Goal: Find specific fact: Find specific fact

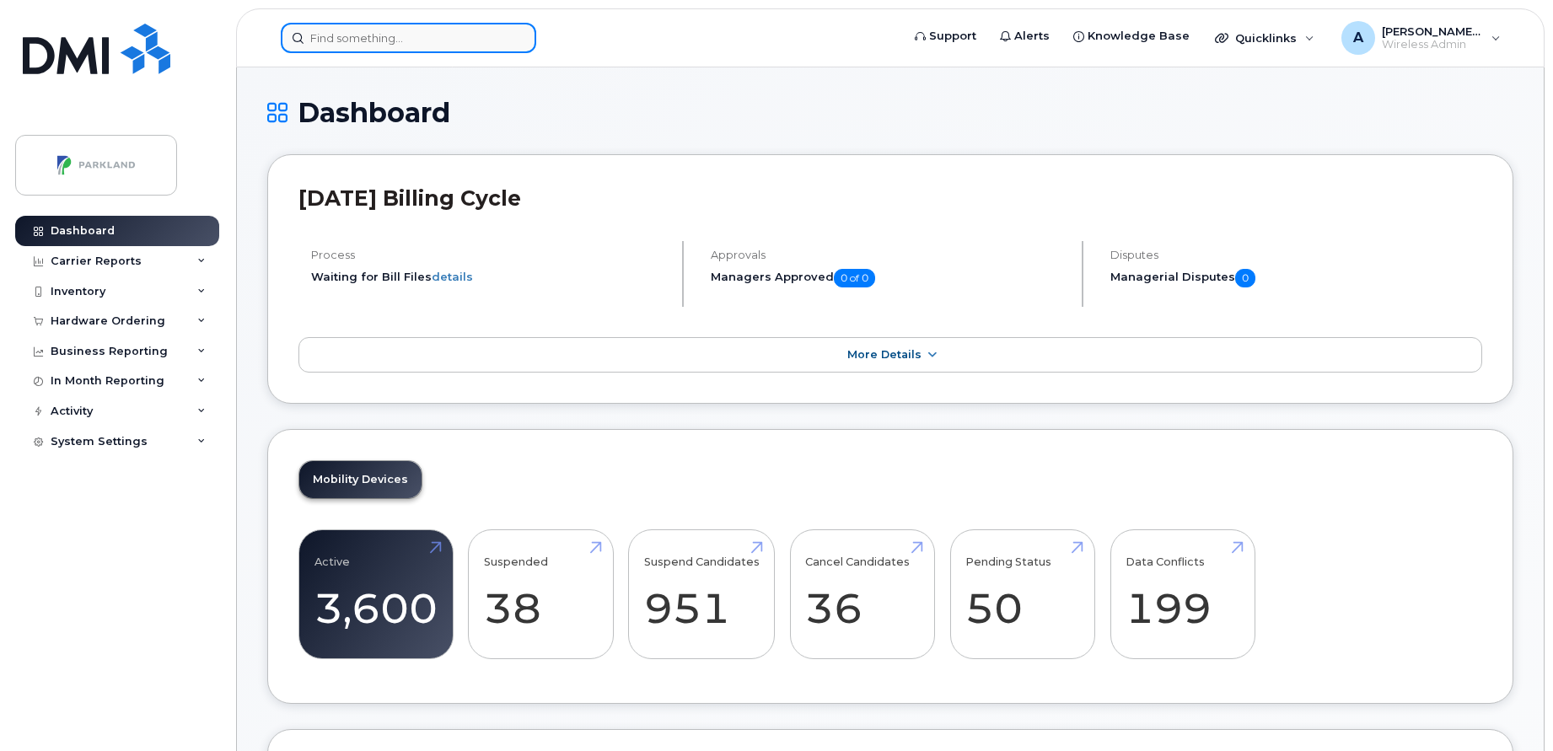
click at [466, 30] on input at bounding box center [409, 38] width 256 height 30
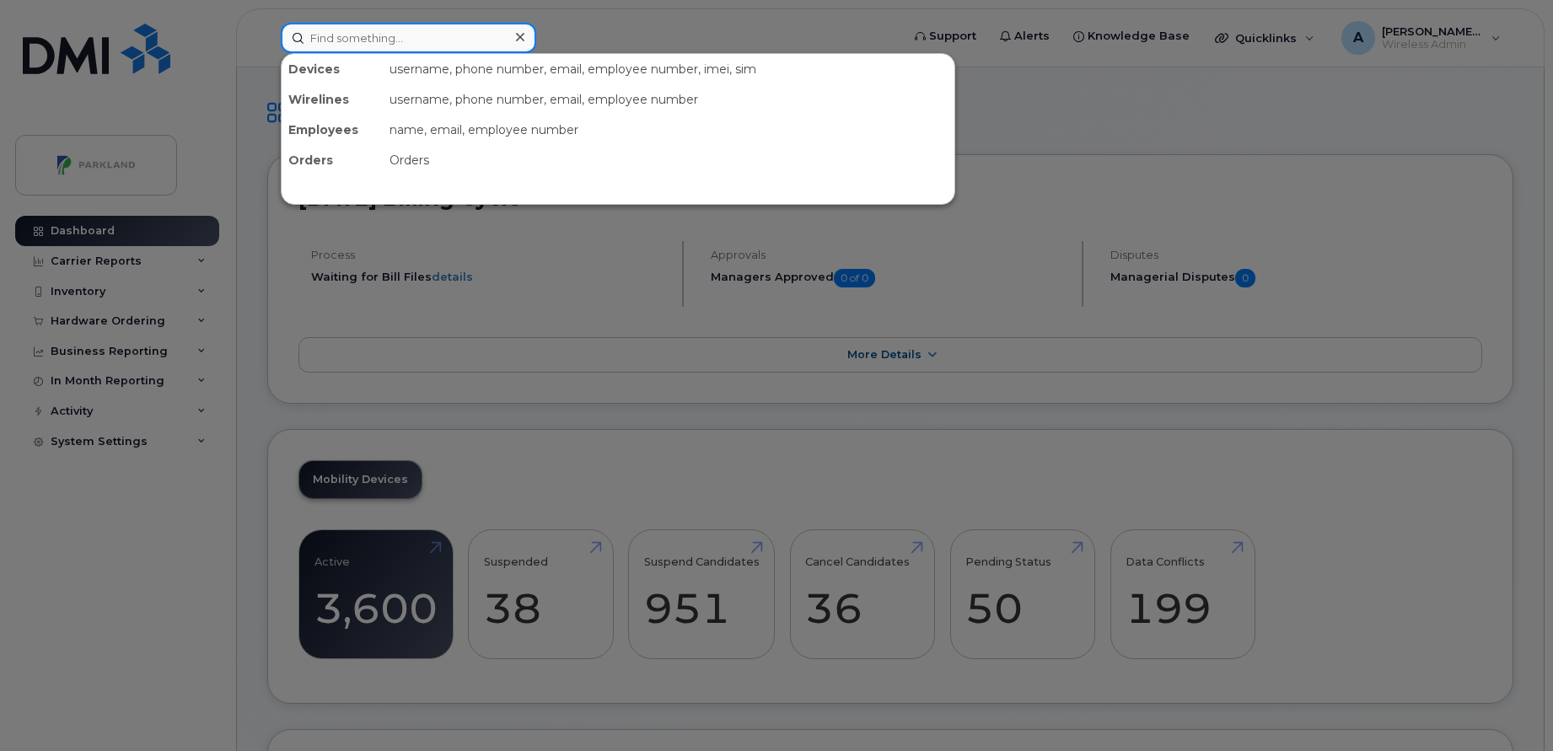
paste input "[PERSON_NAME]"
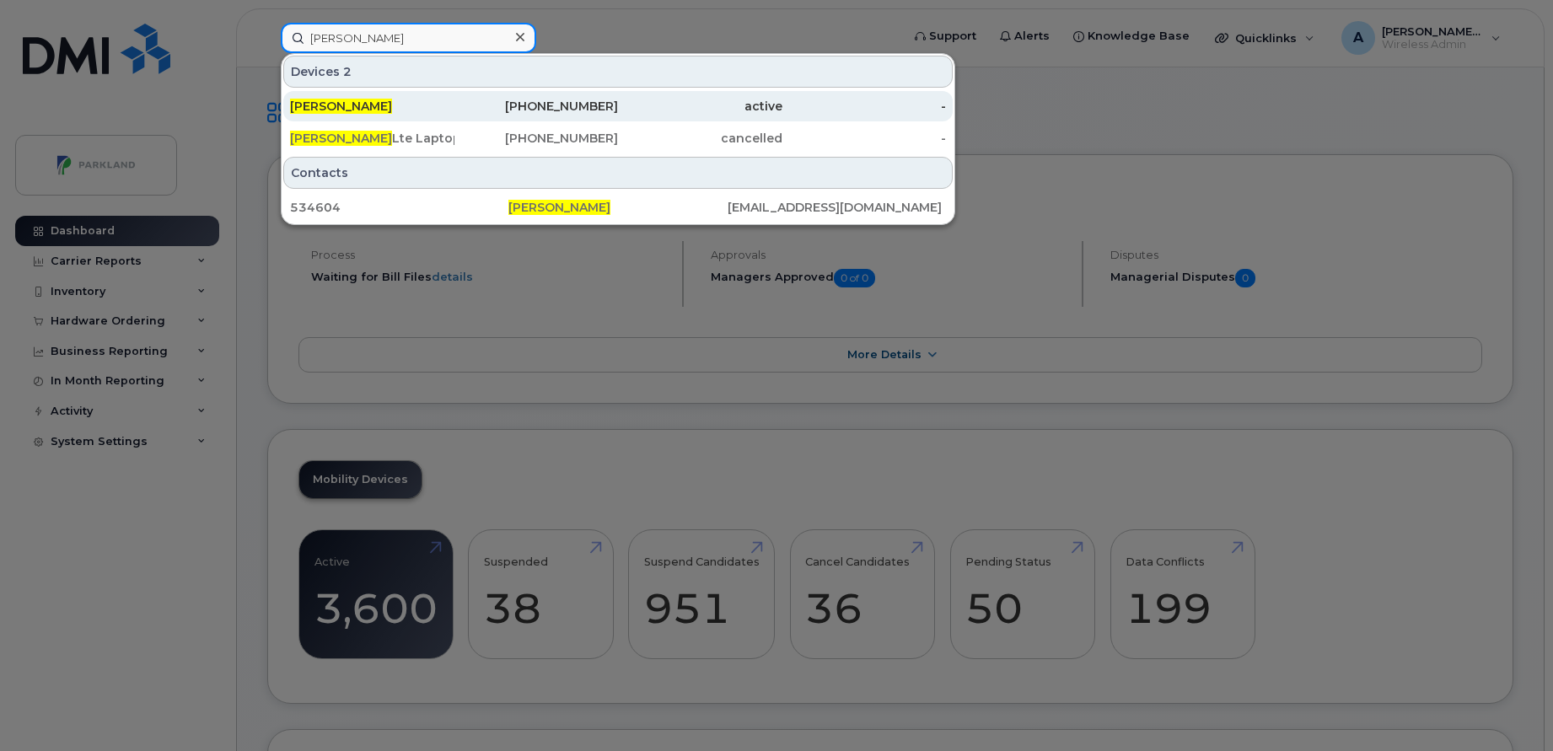
type input "[PERSON_NAME]"
click at [431, 108] on div "[PERSON_NAME]" at bounding box center [372, 106] width 164 height 17
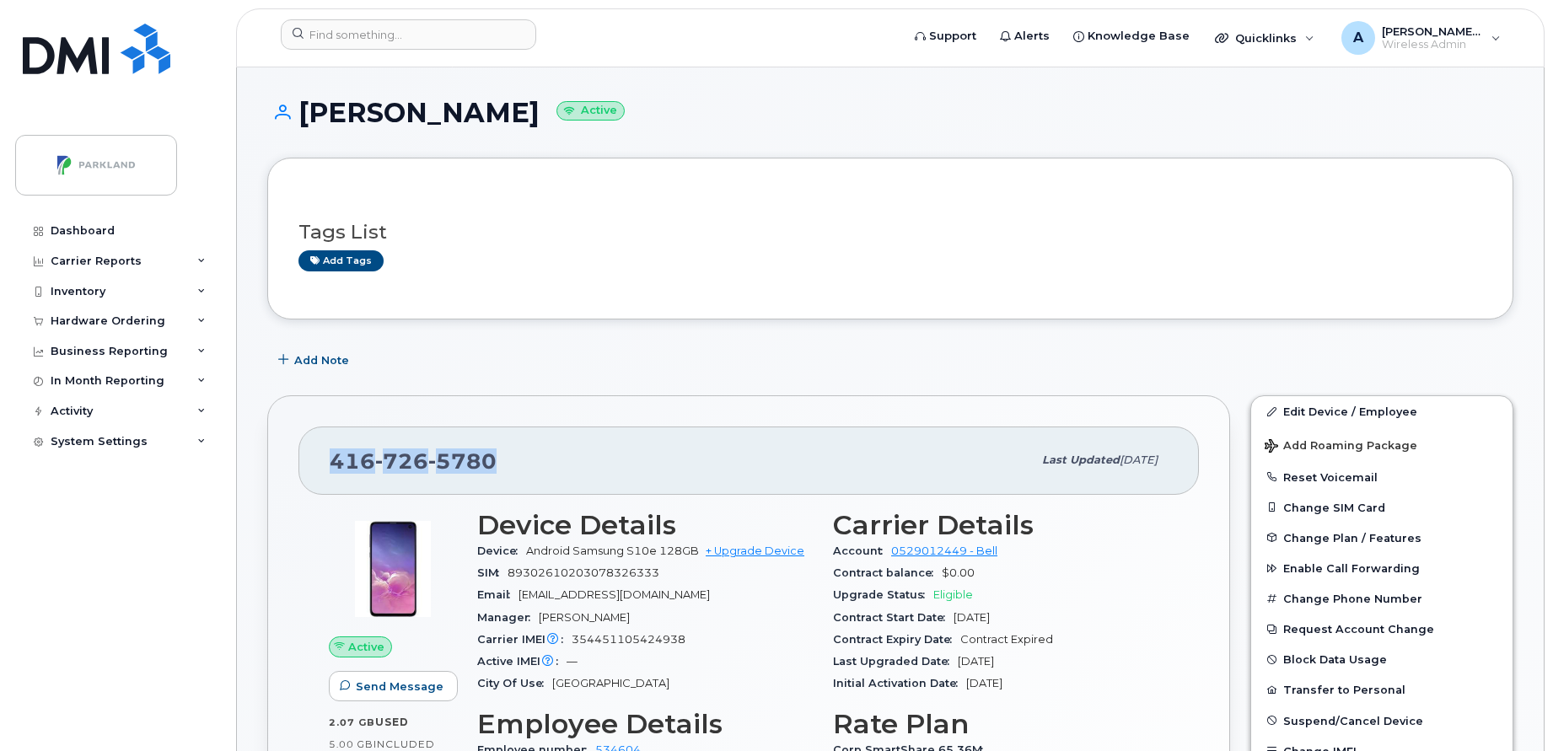
drag, startPoint x: 503, startPoint y: 462, endPoint x: 329, endPoint y: 470, distance: 174.7
click at [329, 470] on div "[PHONE_NUMBER] Last updated [DATE]" at bounding box center [749, 460] width 901 height 67
copy span "[PHONE_NUMBER]"
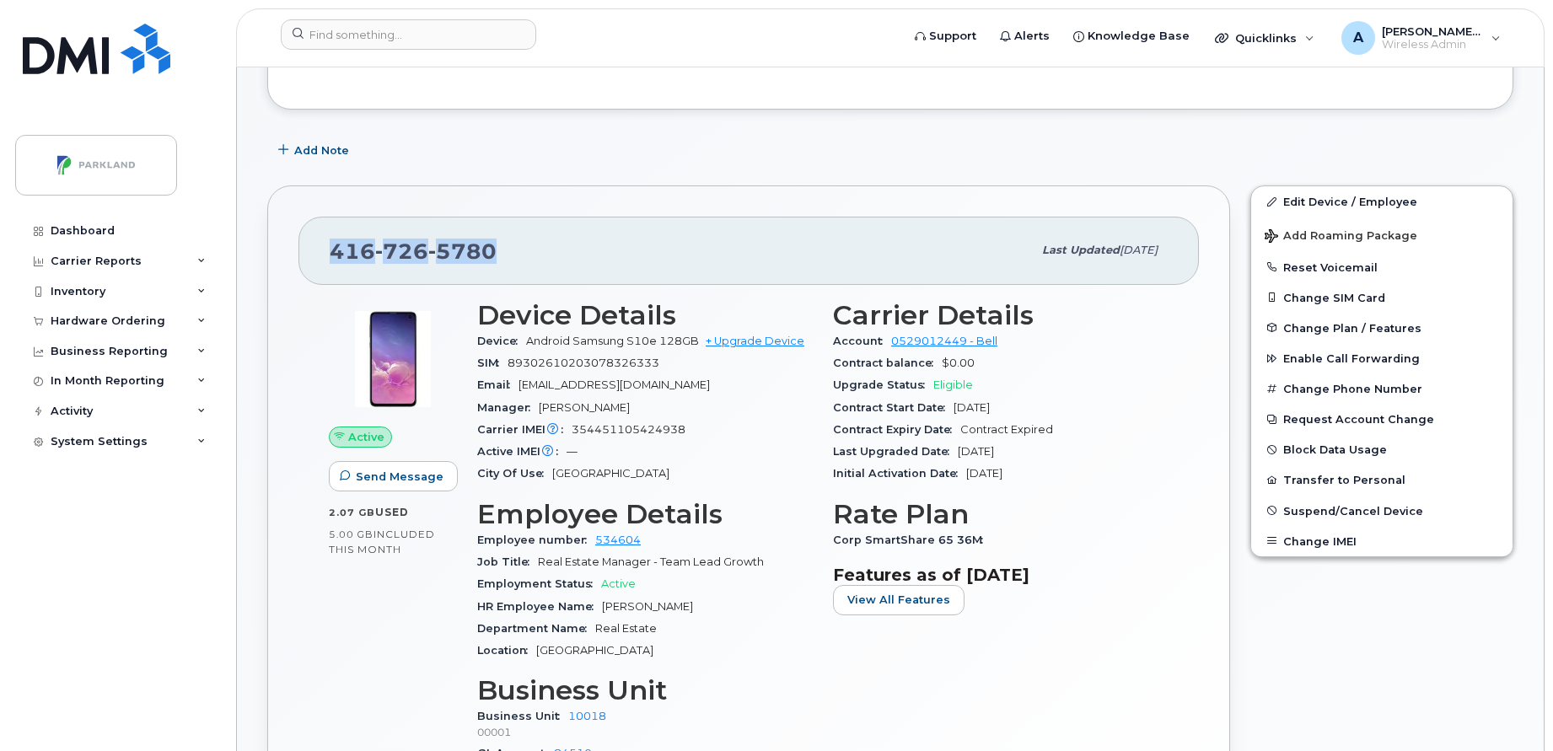
scroll to position [214, 0]
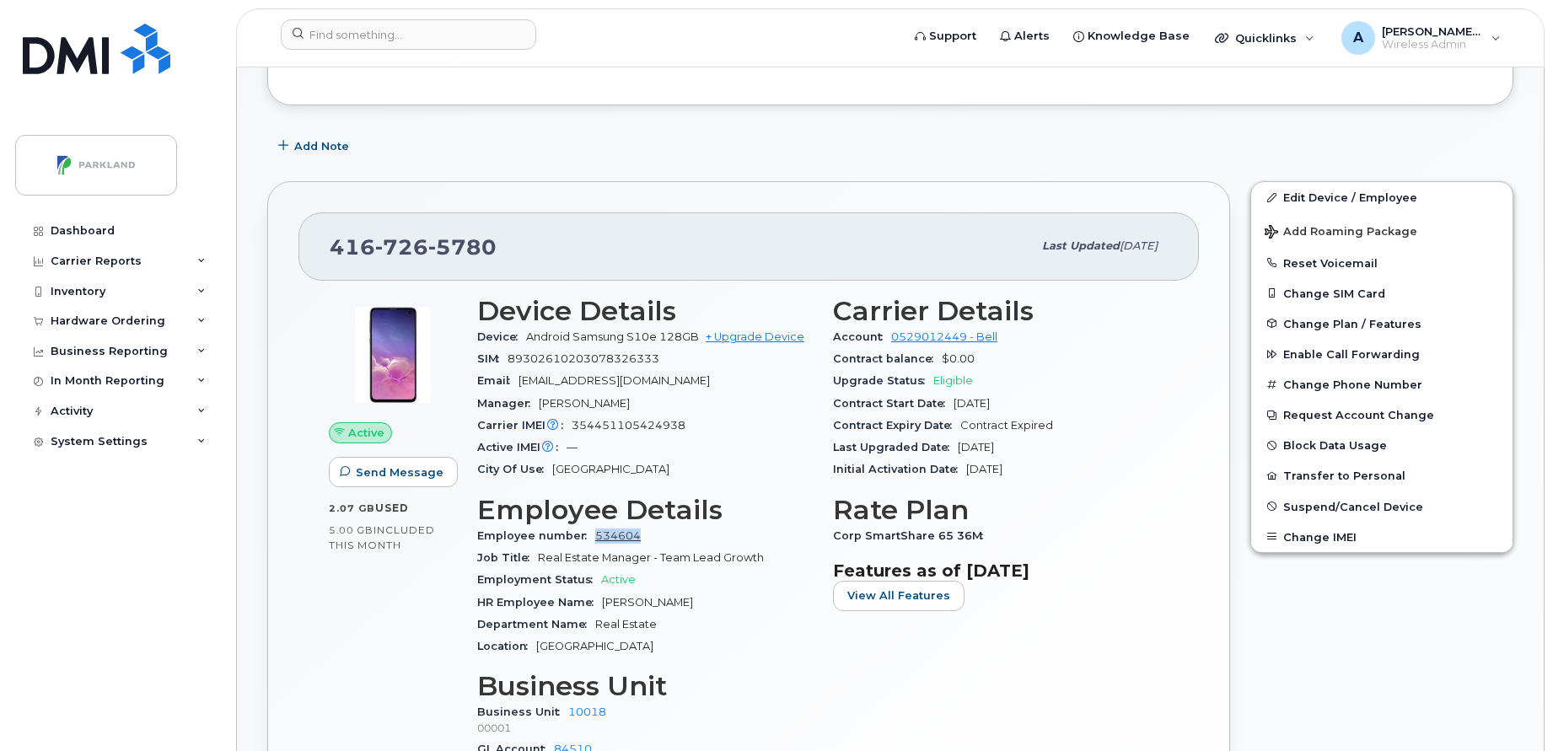
drag, startPoint x: 641, startPoint y: 536, endPoint x: 593, endPoint y: 536, distance: 48.1
click at [593, 536] on div "Employee number 534604" at bounding box center [645, 536] width 336 height 22
copy link "534604"
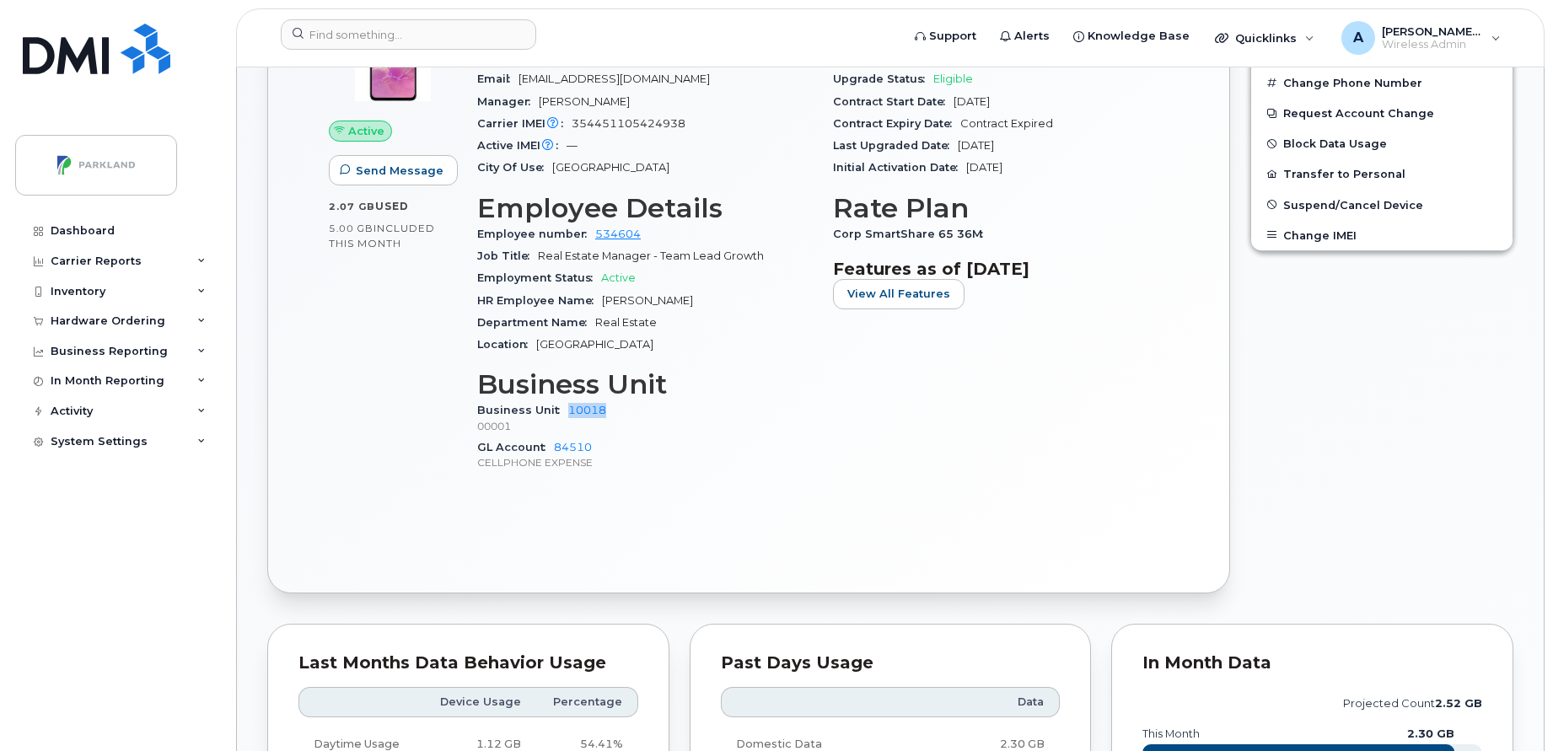
drag, startPoint x: 610, startPoint y: 406, endPoint x: 564, endPoint y: 410, distance: 45.7
click at [564, 410] on div "Business Unit 10018 00001" at bounding box center [645, 418] width 336 height 36
copy link "10018"
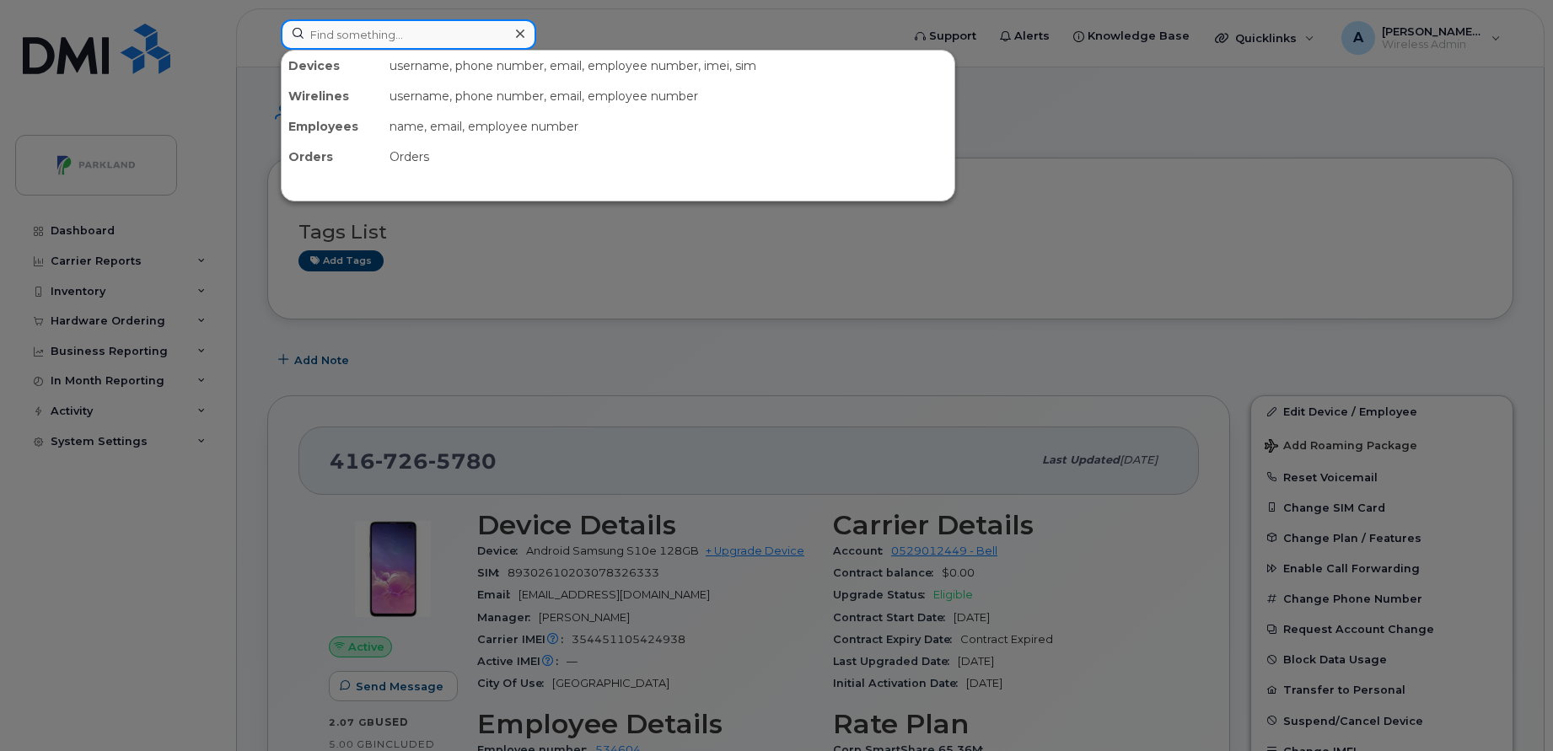
click at [417, 33] on input at bounding box center [409, 34] width 256 height 30
paste input "Greg Corbett"
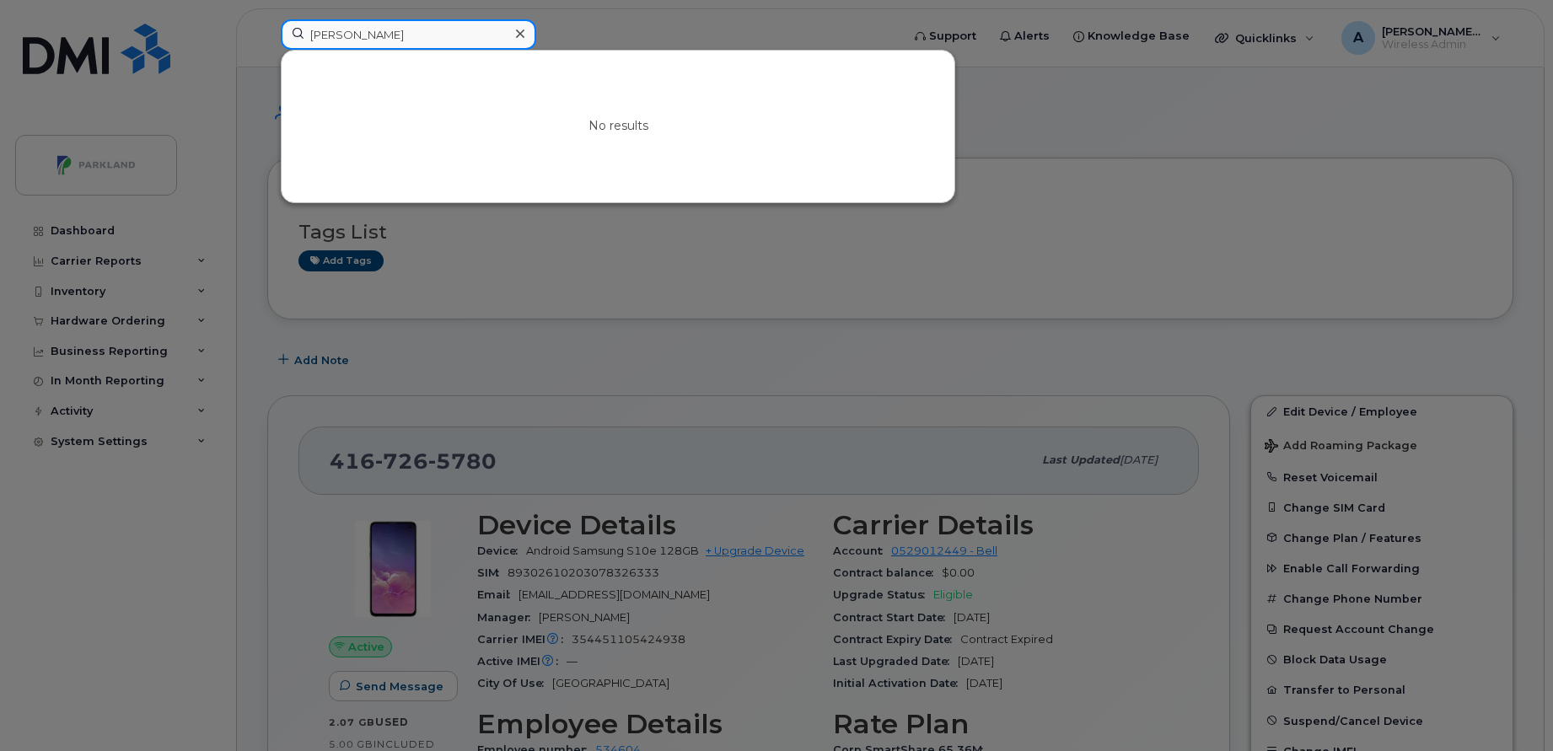
click at [335, 30] on input "Greg Corbett" at bounding box center [409, 34] width 256 height 30
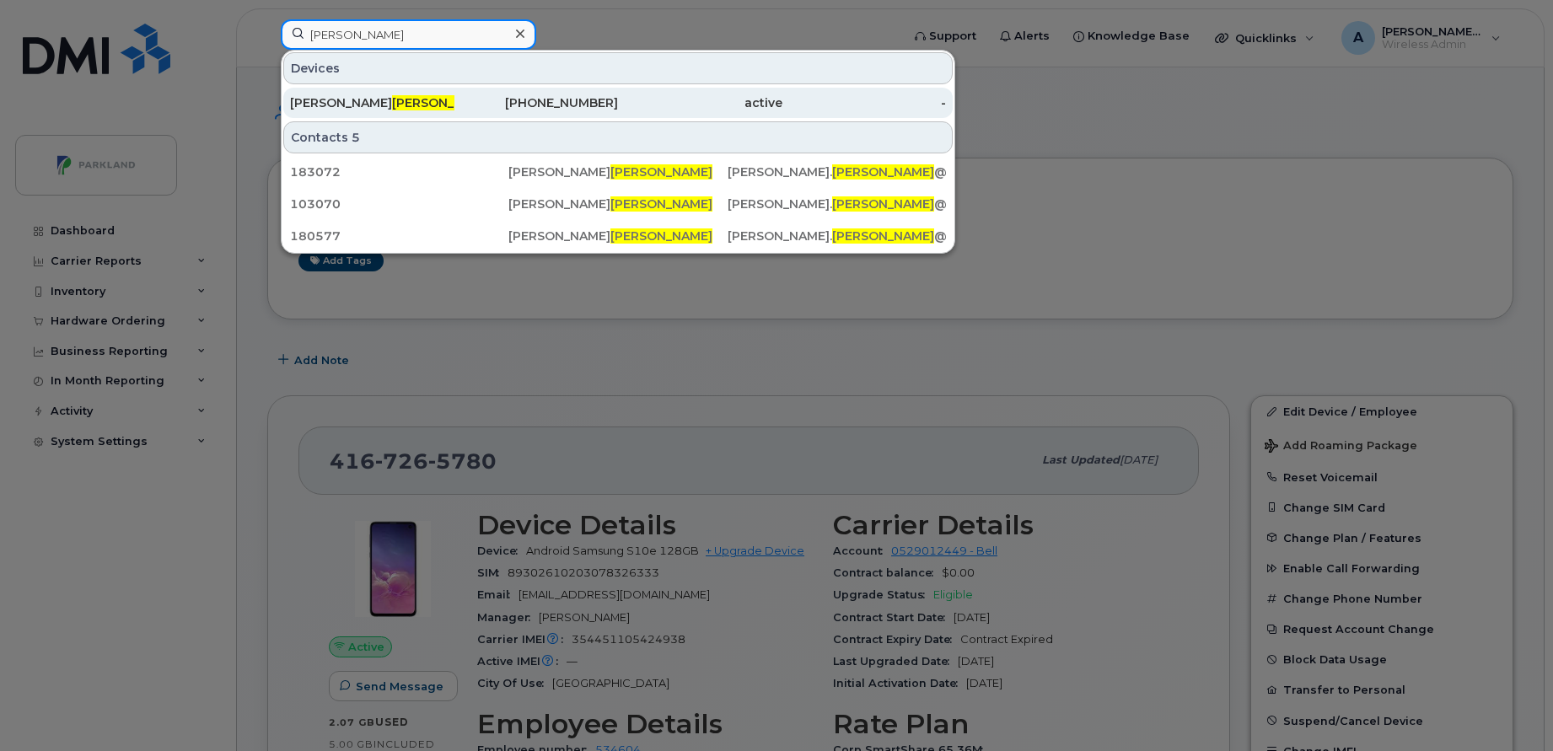
type input "Corbett"
click at [392, 102] on span "Corbett" at bounding box center [443, 102] width 102 height 15
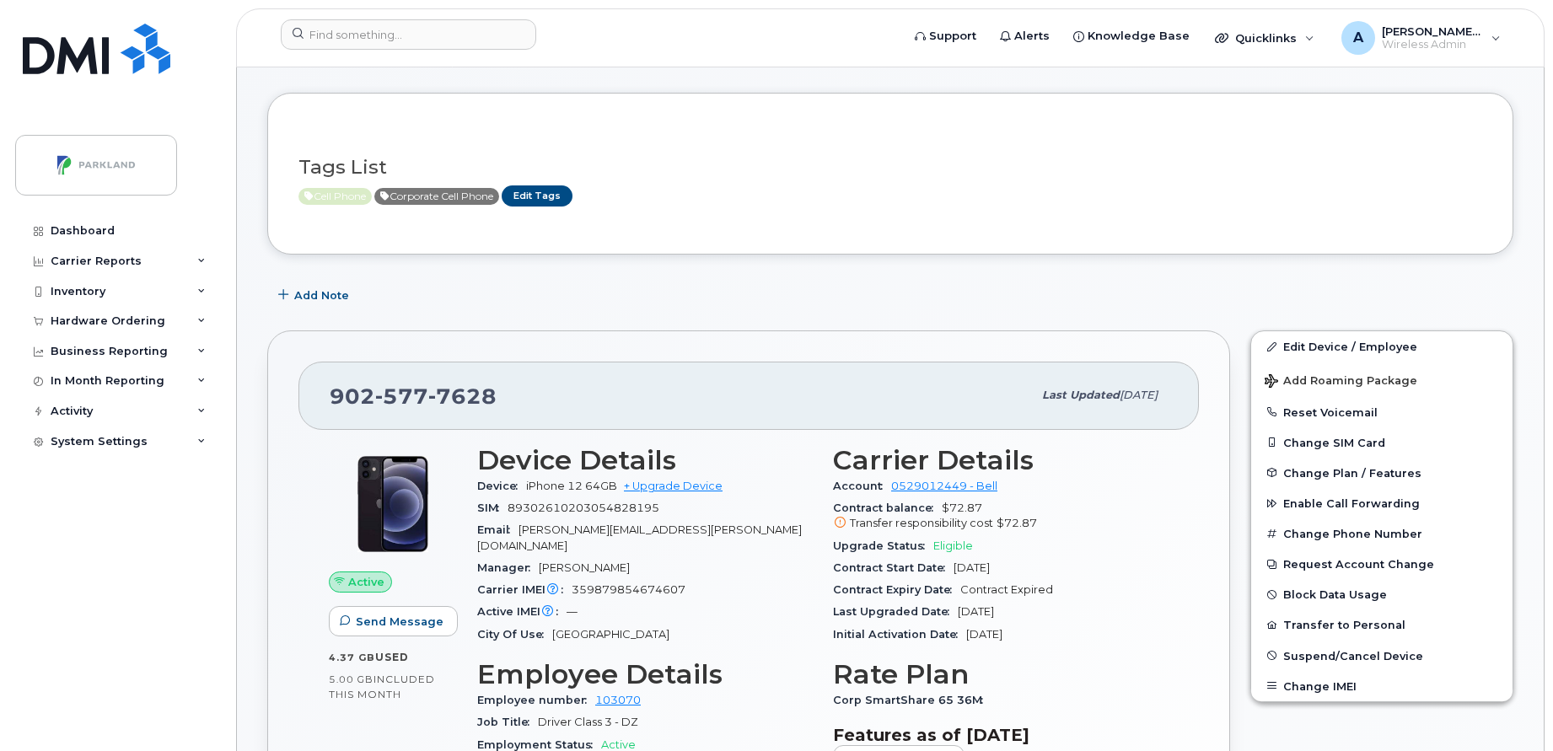
scroll to position [63, 0]
drag, startPoint x: 498, startPoint y: 401, endPoint x: 280, endPoint y: 401, distance: 218.4
click at [280, 401] on div "902 577 7628 Last updated Jul 17, 2025 Active Send Message 4.37 GB  used 5.00 G…" at bounding box center [748, 697] width 963 height 730
copy span "902 577 7628"
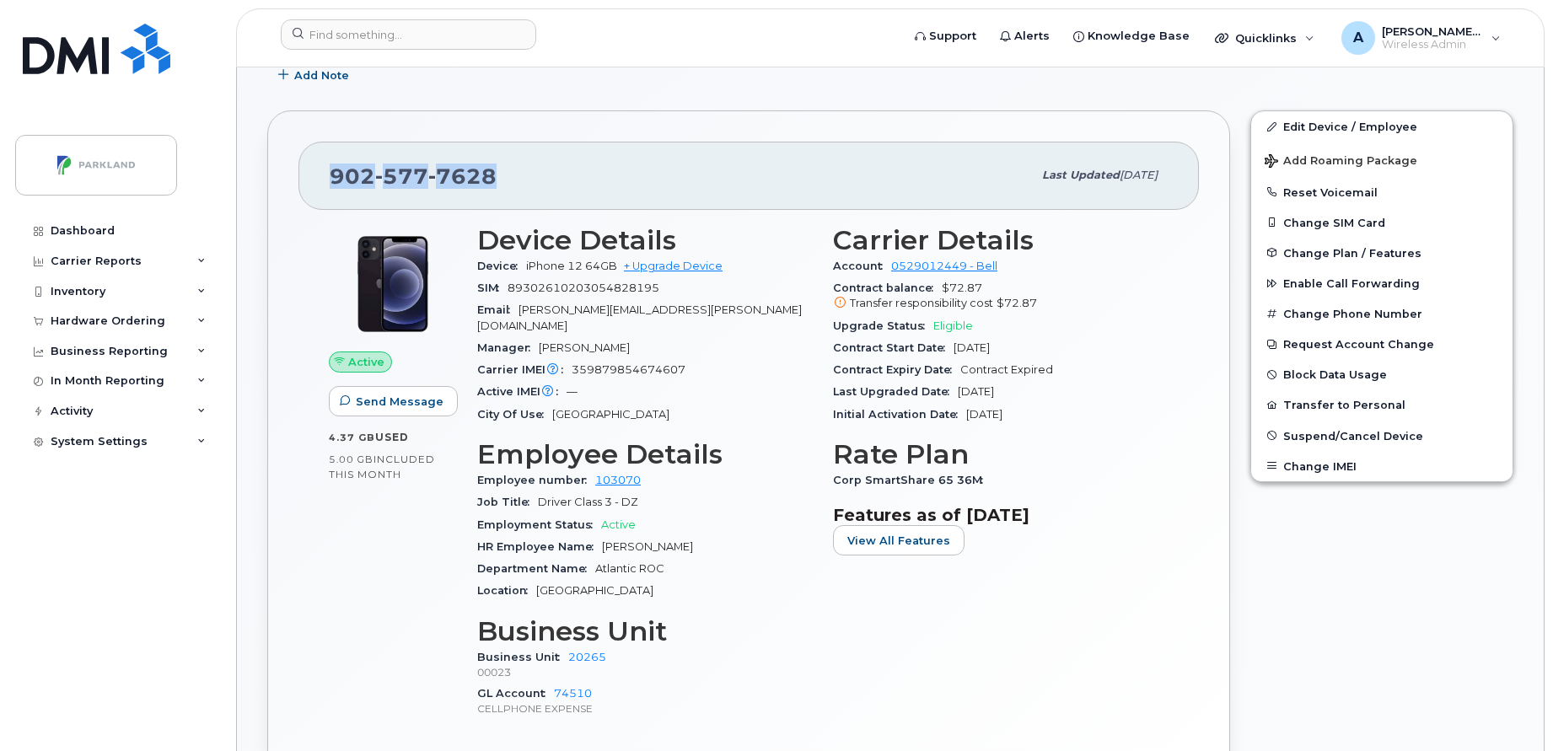
scroll to position [288, 0]
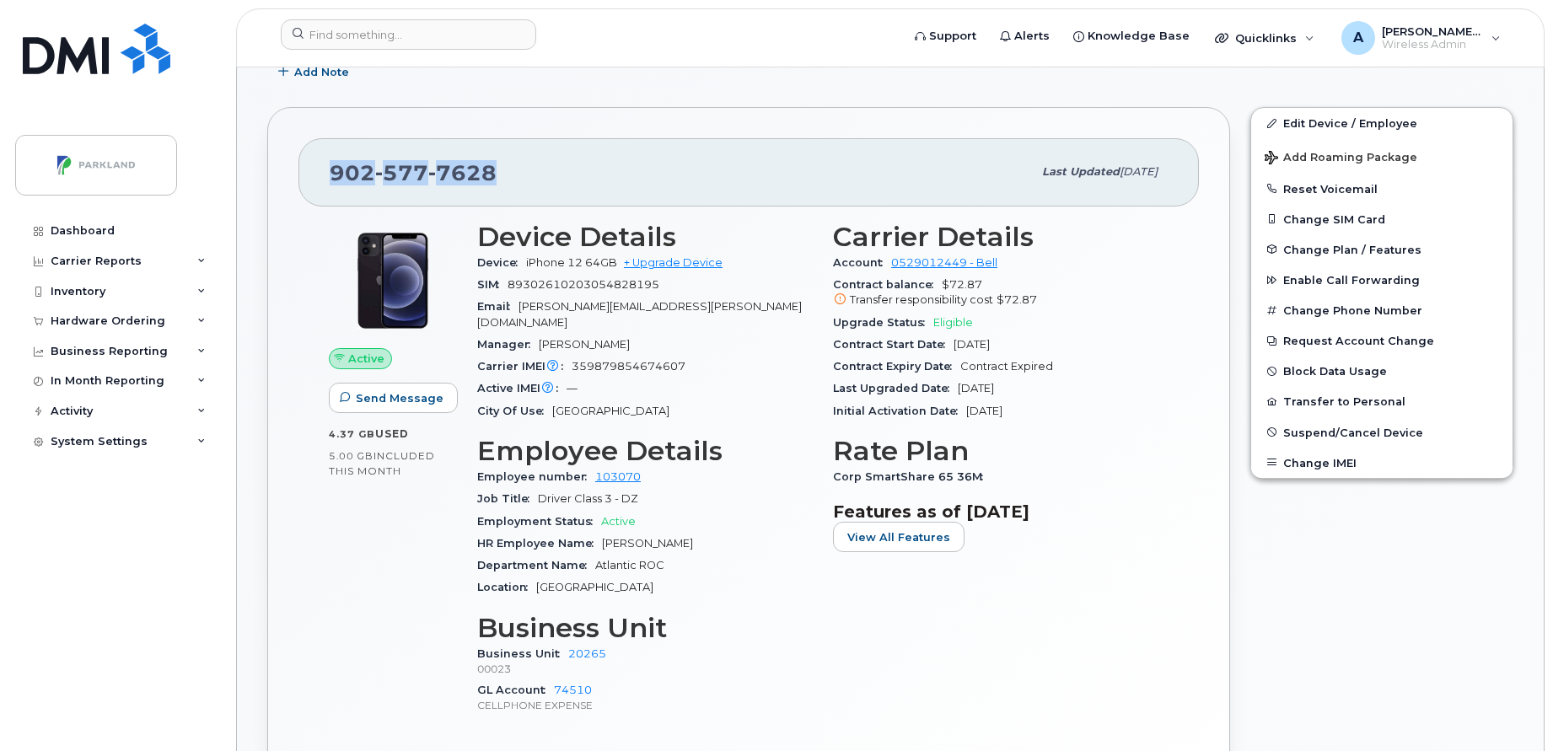
click at [797, 164] on div "902 577 7628" at bounding box center [681, 171] width 703 height 35
drag, startPoint x: 611, startPoint y: 636, endPoint x: 557, endPoint y: 643, distance: 54.5
click at [557, 643] on div "Business Unit 20265 00023" at bounding box center [645, 661] width 336 height 36
copy link "20265"
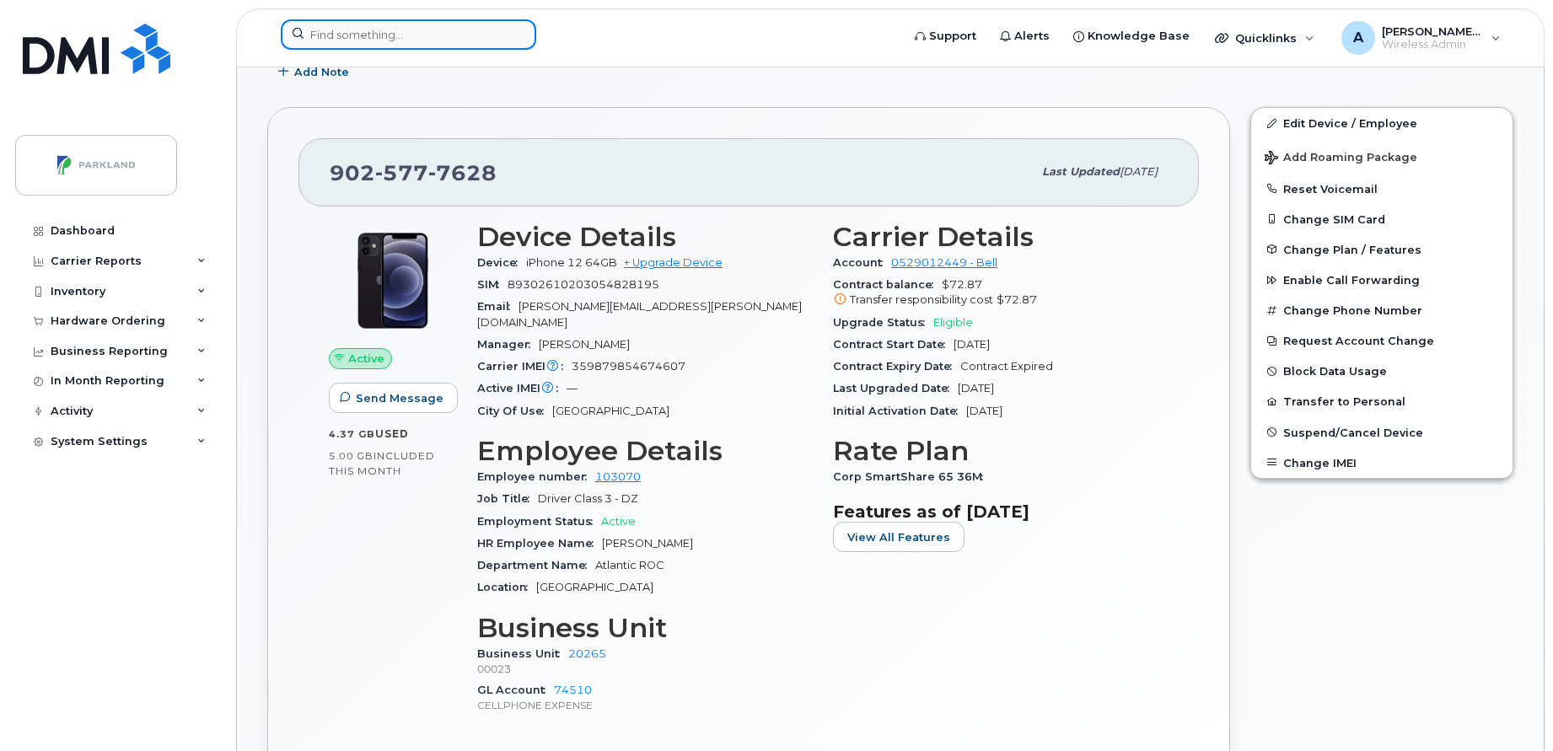
click at [456, 41] on input at bounding box center [409, 34] width 256 height 30
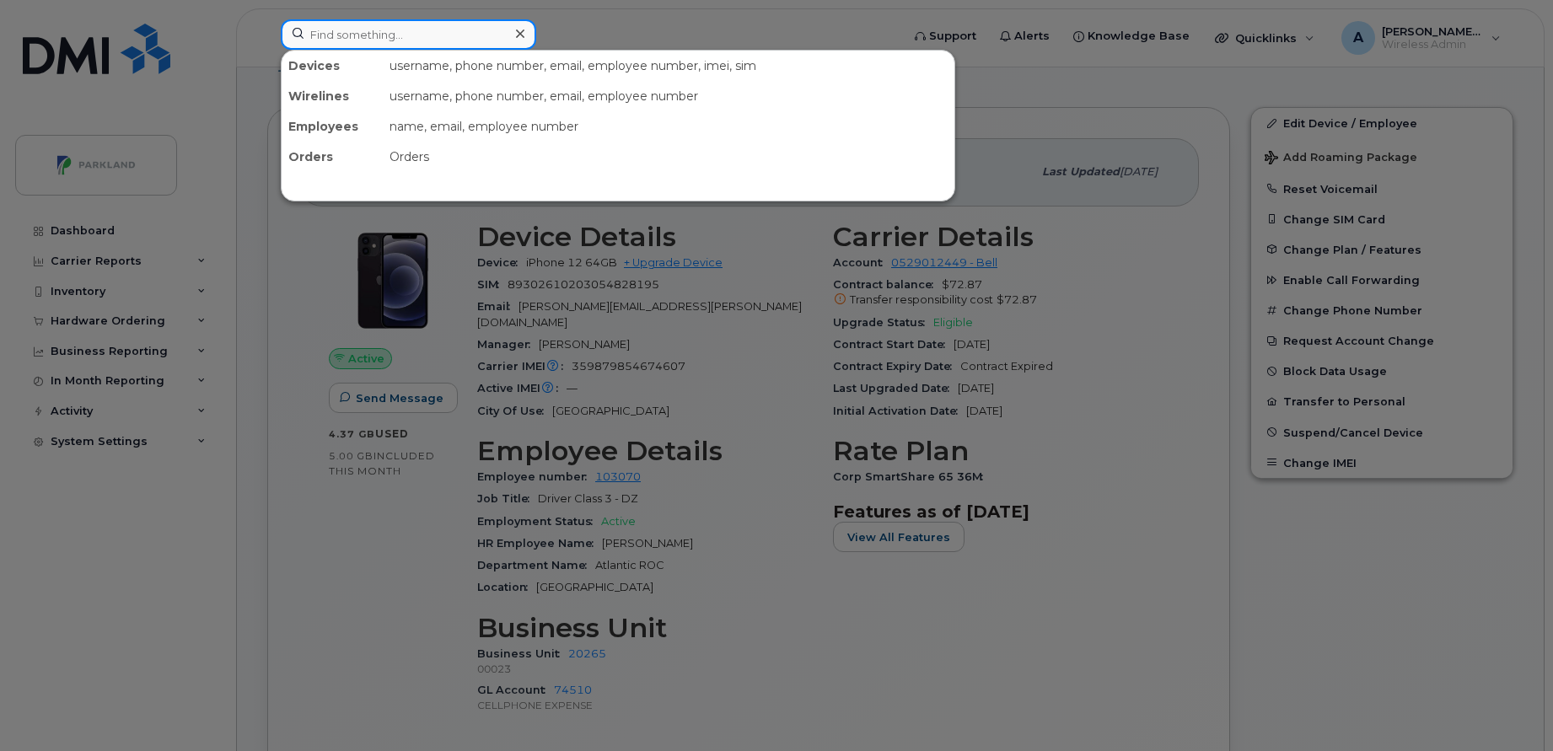
paste input "Andrews Wiafe"
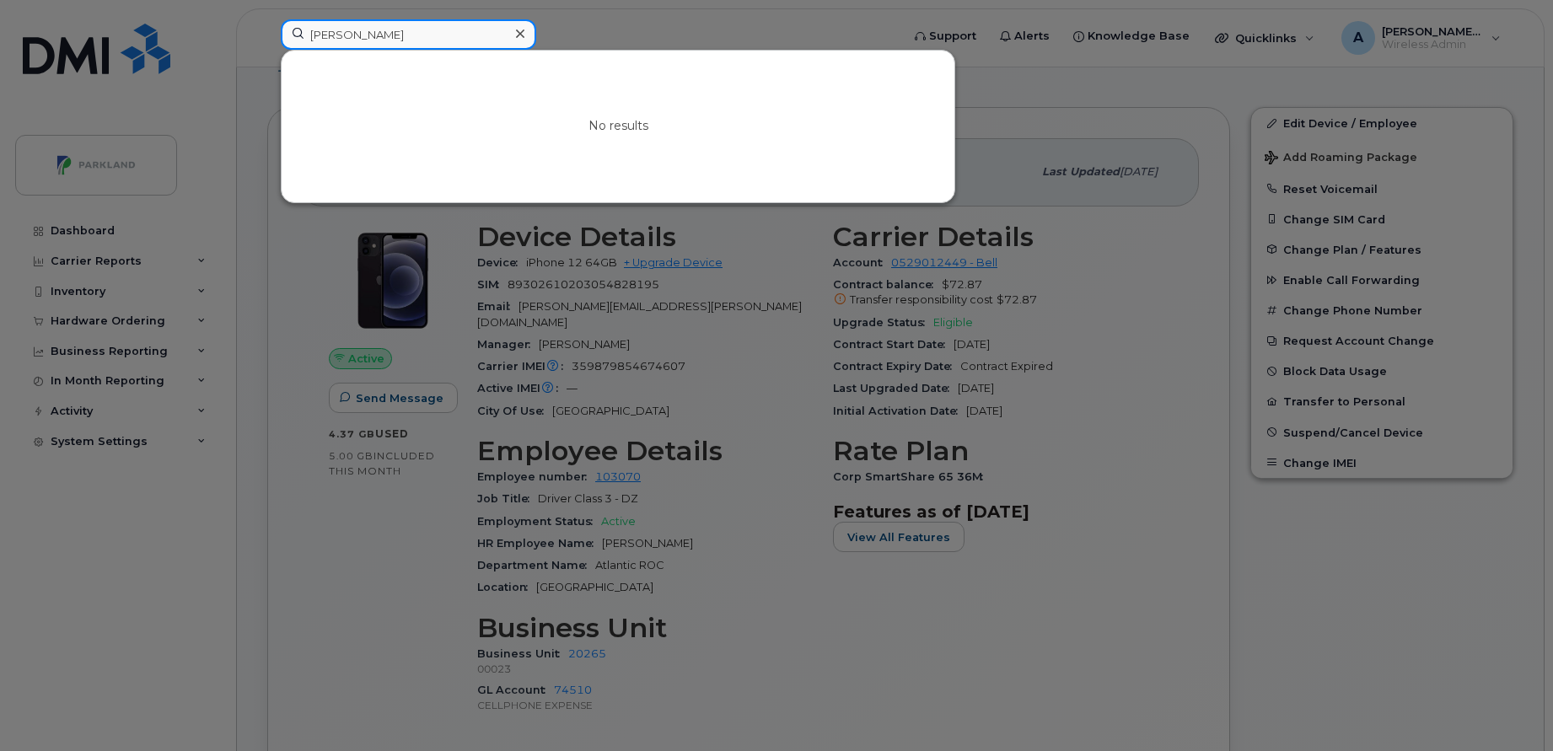
type input "Andrews Wiafe"
